Goal: Information Seeking & Learning: Learn about a topic

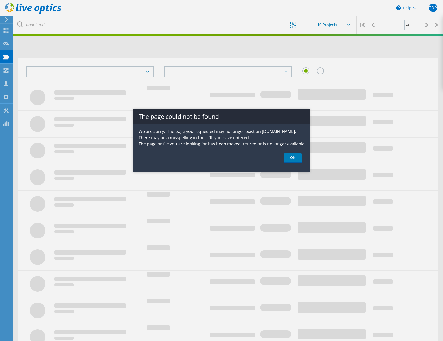
type input "2"
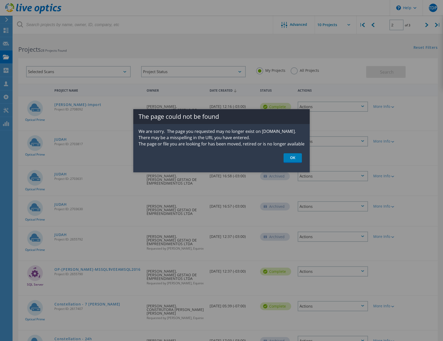
click at [294, 160] on link "OK" at bounding box center [292, 158] width 18 height 10
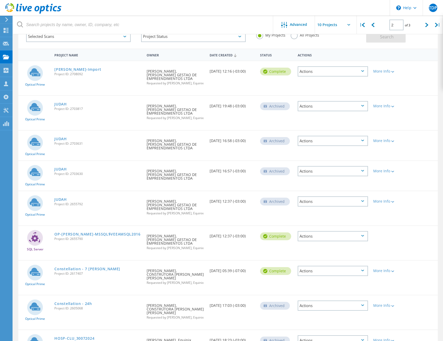
scroll to position [26, 0]
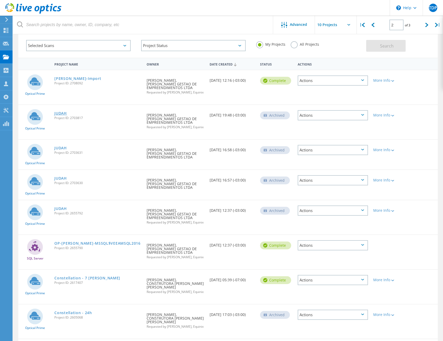
click at [60, 111] on link "JUDAH" at bounding box center [60, 113] width 13 height 4
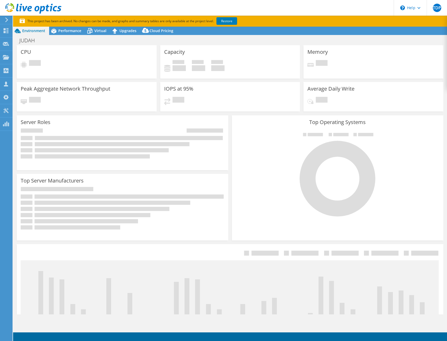
select select "USD"
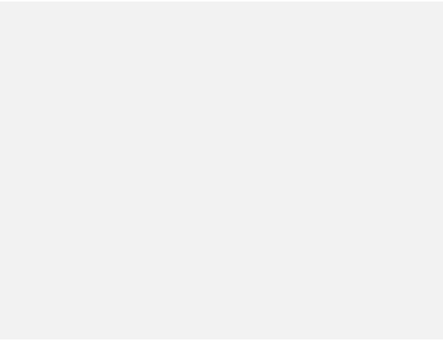
scroll to position [26, 0]
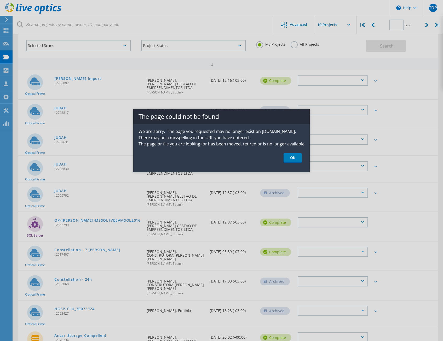
type input "2"
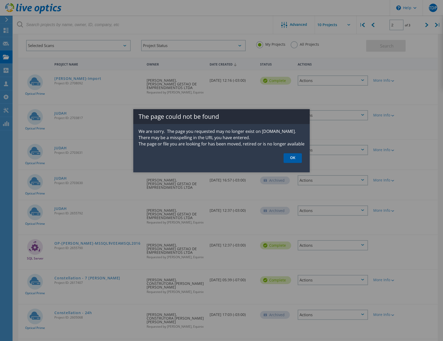
click at [293, 161] on link "OK" at bounding box center [292, 158] width 18 height 10
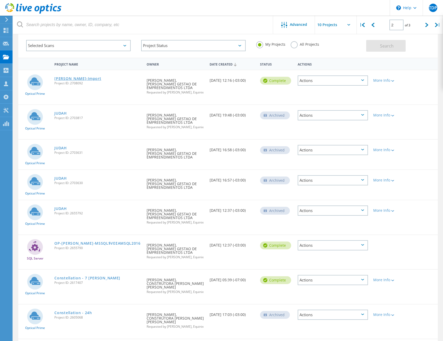
click at [66, 80] on link "[PERSON_NAME]-Import" at bounding box center [77, 79] width 47 height 4
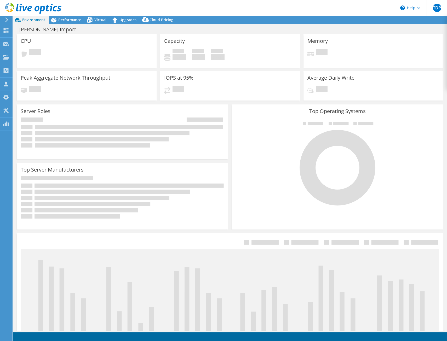
select select "SouthAmerica"
select select "USD"
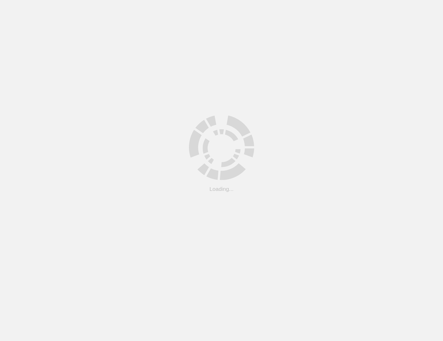
scroll to position [26, 0]
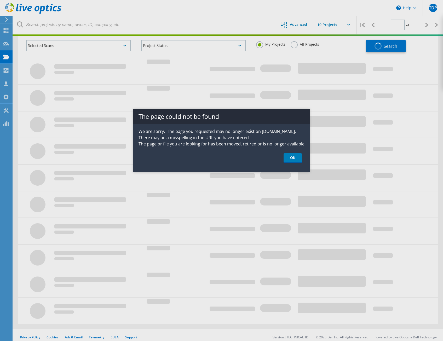
type input "2"
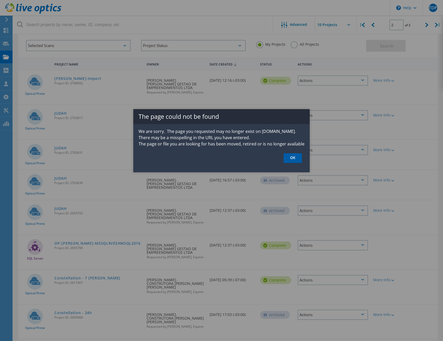
click at [285, 157] on link "OK" at bounding box center [292, 158] width 18 height 10
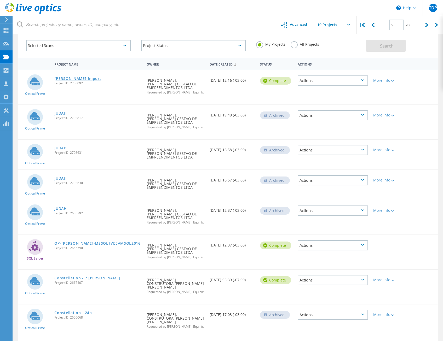
click at [74, 78] on link "[PERSON_NAME]-Import" at bounding box center [77, 79] width 47 height 4
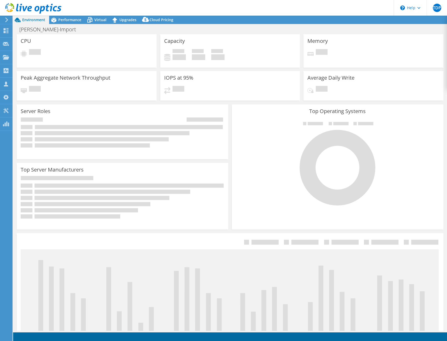
select select "SouthAmerica"
select select "USD"
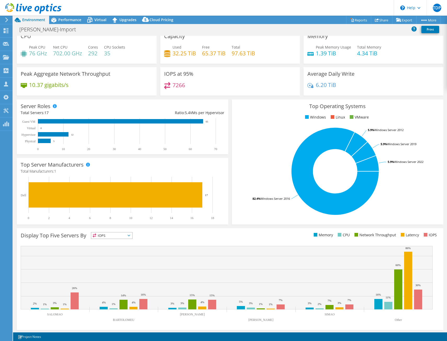
scroll to position [8, 0]
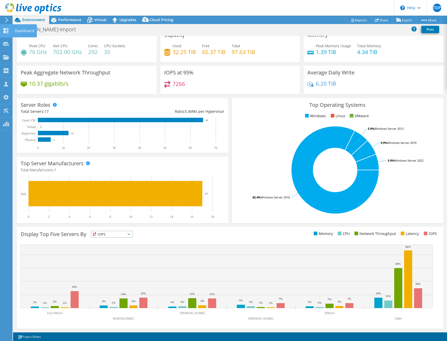
click at [25, 31] on div "Dashboard" at bounding box center [24, 30] width 25 height 13
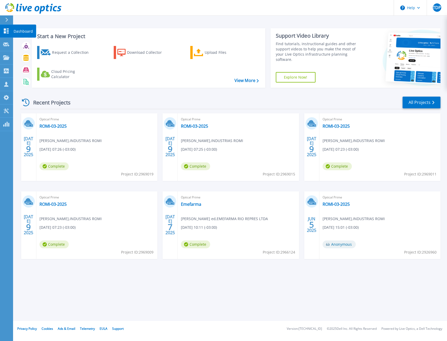
click at [4, 32] on icon at bounding box center [6, 30] width 5 height 5
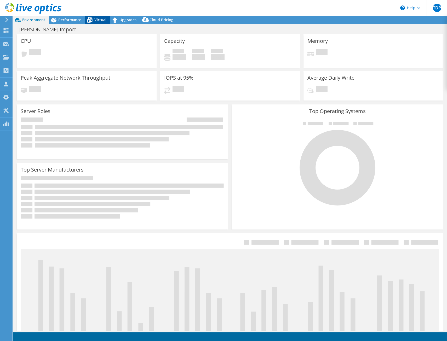
select select "SouthAmerica"
click at [97, 17] on span "Virtual" at bounding box center [100, 19] width 12 height 5
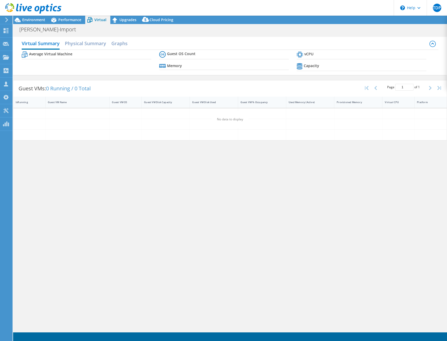
select select "SouthAmerica"
select select "USD"
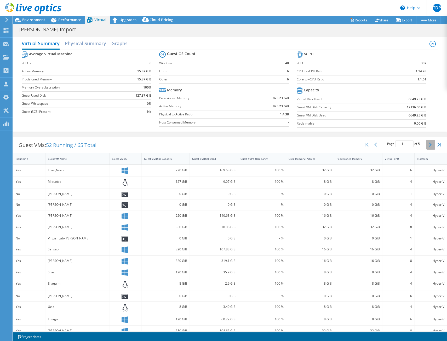
click at [428, 143] on icon "button" at bounding box center [429, 145] width 3 height 4
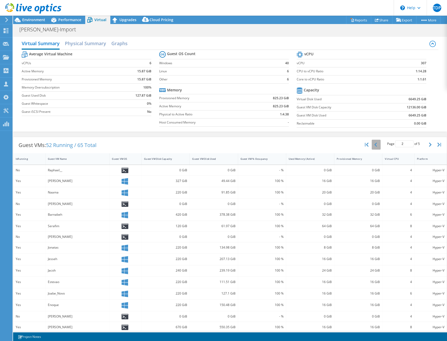
click at [374, 143] on icon "button" at bounding box center [375, 145] width 3 height 4
type input "1"
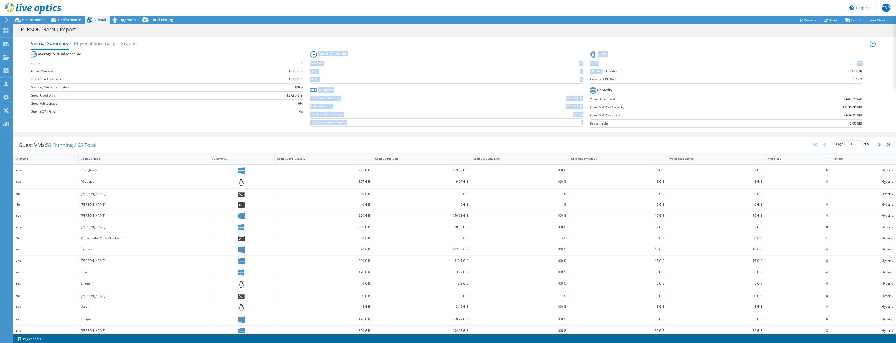
drag, startPoint x: 587, startPoint y: 72, endPoint x: 601, endPoint y: 73, distance: 14.4
click at [446, 73] on div "Average Virtual Machine vCPUs 6 Active Memory 15.87 GiB Provisioned Memory 15.8…" at bounding box center [455, 90] width 848 height 80
drag, startPoint x: 602, startPoint y: 73, endPoint x: 610, endPoint y: 74, distance: 8.2
click at [446, 74] on td "CPU to vCPU Ratio" at bounding box center [690, 71] width 201 height 8
drag, startPoint x: 593, startPoint y: 71, endPoint x: 855, endPoint y: 71, distance: 261.4
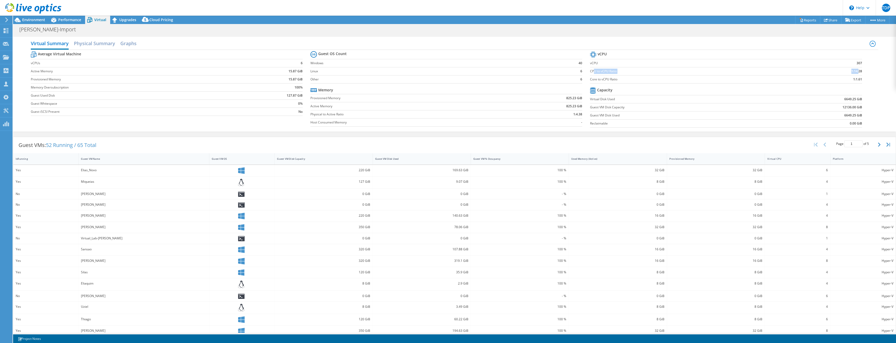
click at [446, 71] on tr "CPU to vCPU Ratio 1:14.28" at bounding box center [726, 71] width 272 height 8
drag, startPoint x: 588, startPoint y: 79, endPoint x: 861, endPoint y: 79, distance: 272.6
click at [446, 79] on section "vCPU vCPU 307 CPU to vCPU Ratio 1:14.28 Core to vCPU Ratio 1:1.61 Capacity Virt…" at bounding box center [730, 90] width 280 height 80
drag, startPoint x: 861, startPoint y: 79, endPoint x: 854, endPoint y: 79, distance: 7.1
click at [446, 79] on b "1:1.61" at bounding box center [857, 79] width 9 height 5
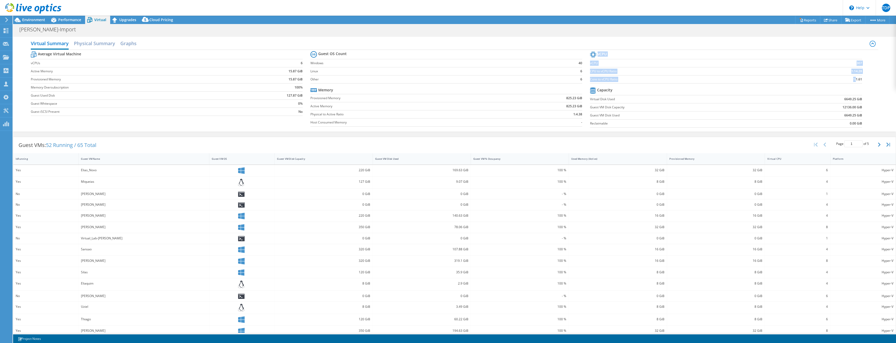
drag, startPoint x: 852, startPoint y: 79, endPoint x: 859, endPoint y: 79, distance: 7.1
click at [446, 79] on section "vCPU vCPU 307 CPU to vCPU Ratio 1:14.28 Core to vCPU Ratio 1:1.61 Capacity Virt…" at bounding box center [730, 90] width 280 height 80
drag, startPoint x: 859, startPoint y: 79, endPoint x: 851, endPoint y: 78, distance: 7.9
click at [446, 78] on td "1:1.61" at bounding box center [827, 79] width 72 height 8
drag, startPoint x: 851, startPoint y: 78, endPoint x: 854, endPoint y: 79, distance: 2.7
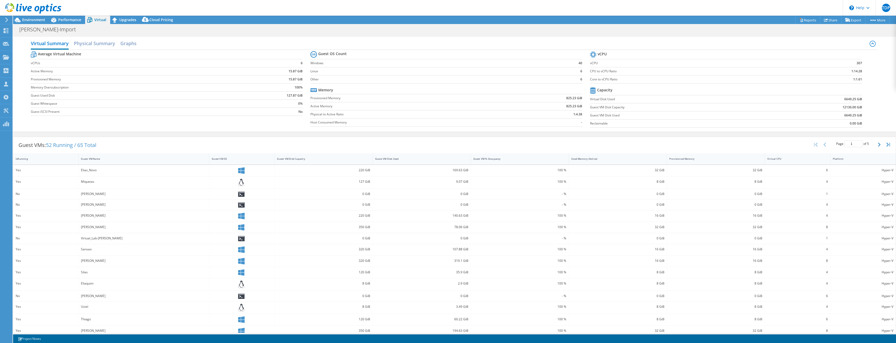
click at [446, 79] on b "1:1.61" at bounding box center [857, 79] width 9 height 5
drag, startPoint x: 849, startPoint y: 79, endPoint x: 853, endPoint y: 79, distance: 3.4
click at [446, 79] on td "1:1.61" at bounding box center [827, 79] width 72 height 8
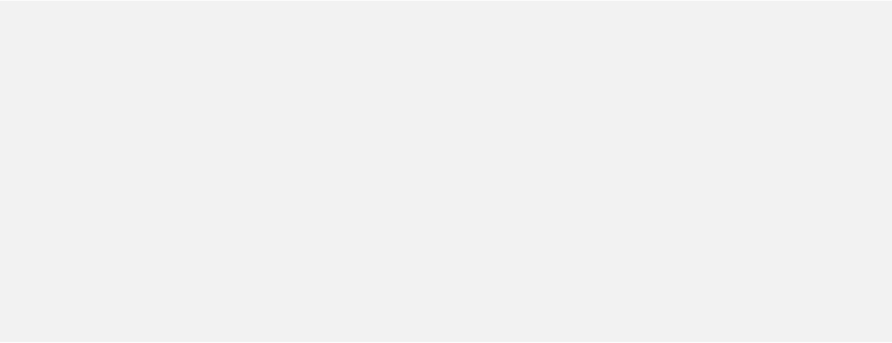
scroll to position [26, 0]
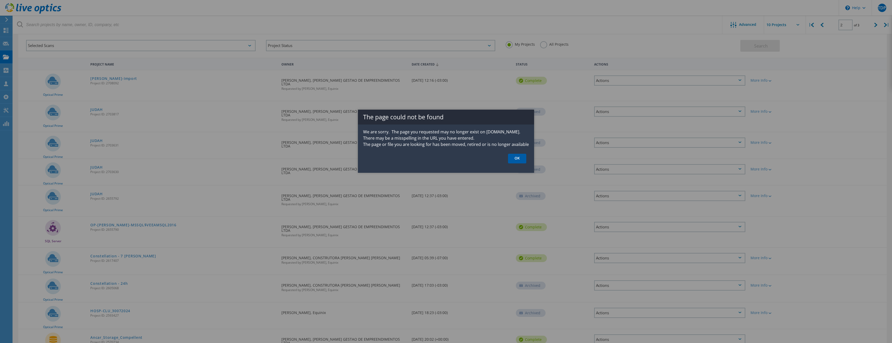
click at [517, 161] on link "OK" at bounding box center [517, 159] width 18 height 10
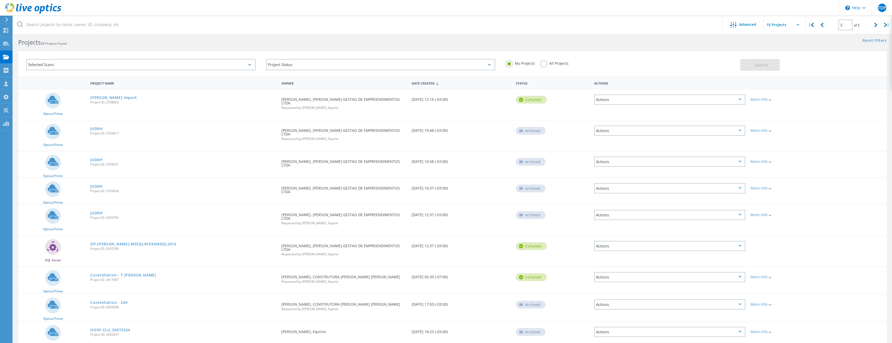
scroll to position [0, 0]
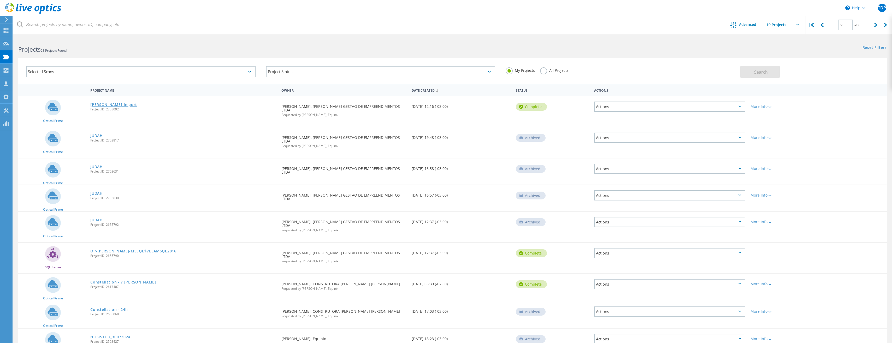
click at [109, 103] on link "Ancar-Import" at bounding box center [113, 105] width 47 height 4
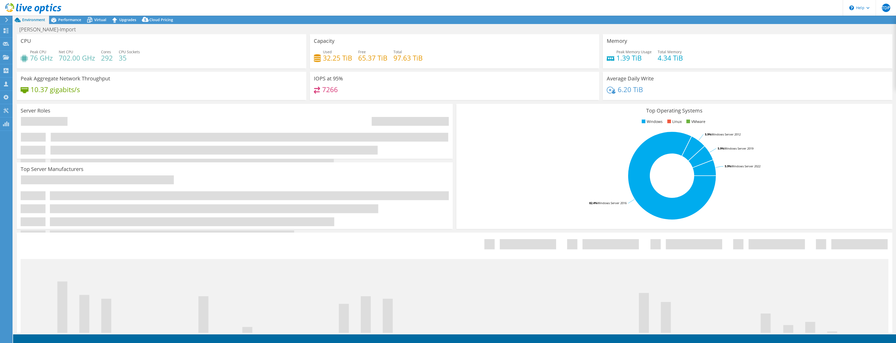
select select "SouthAmerica"
select select "USD"
